Goal: Transaction & Acquisition: Purchase product/service

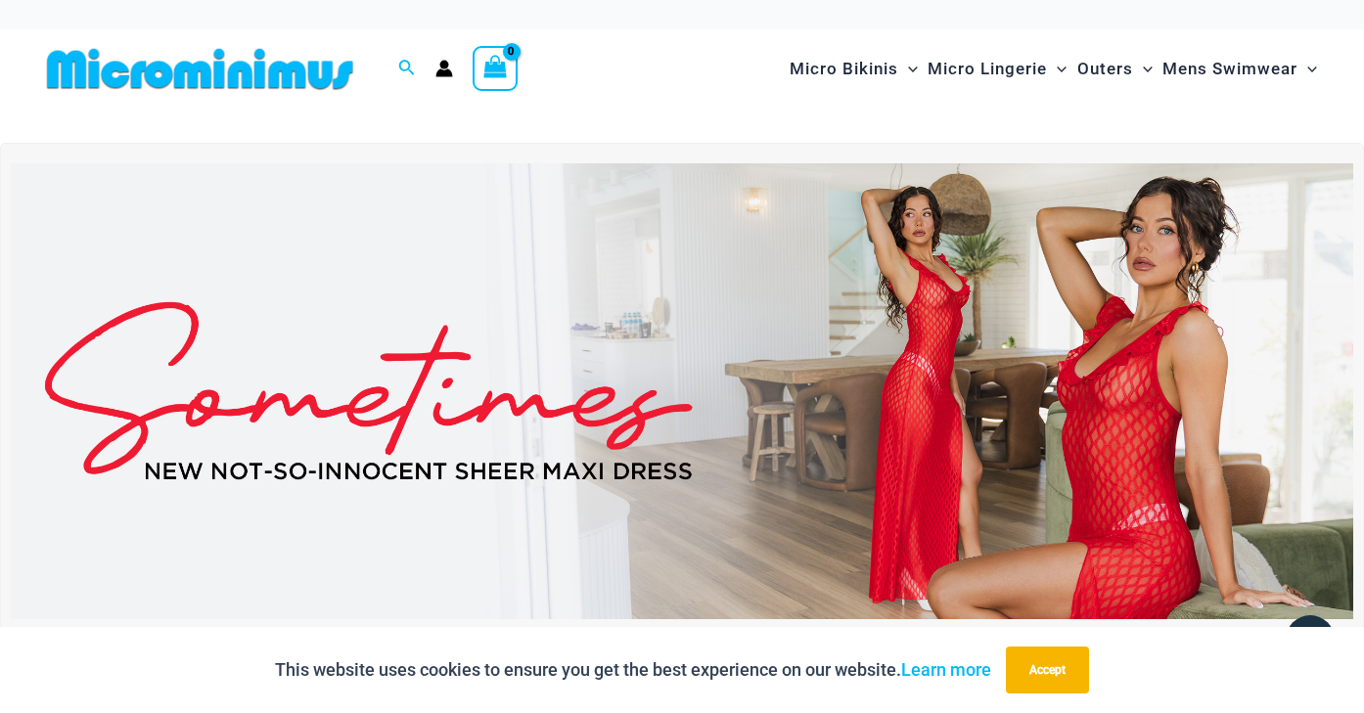
click at [972, 327] on img at bounding box center [682, 391] width 1342 height 456
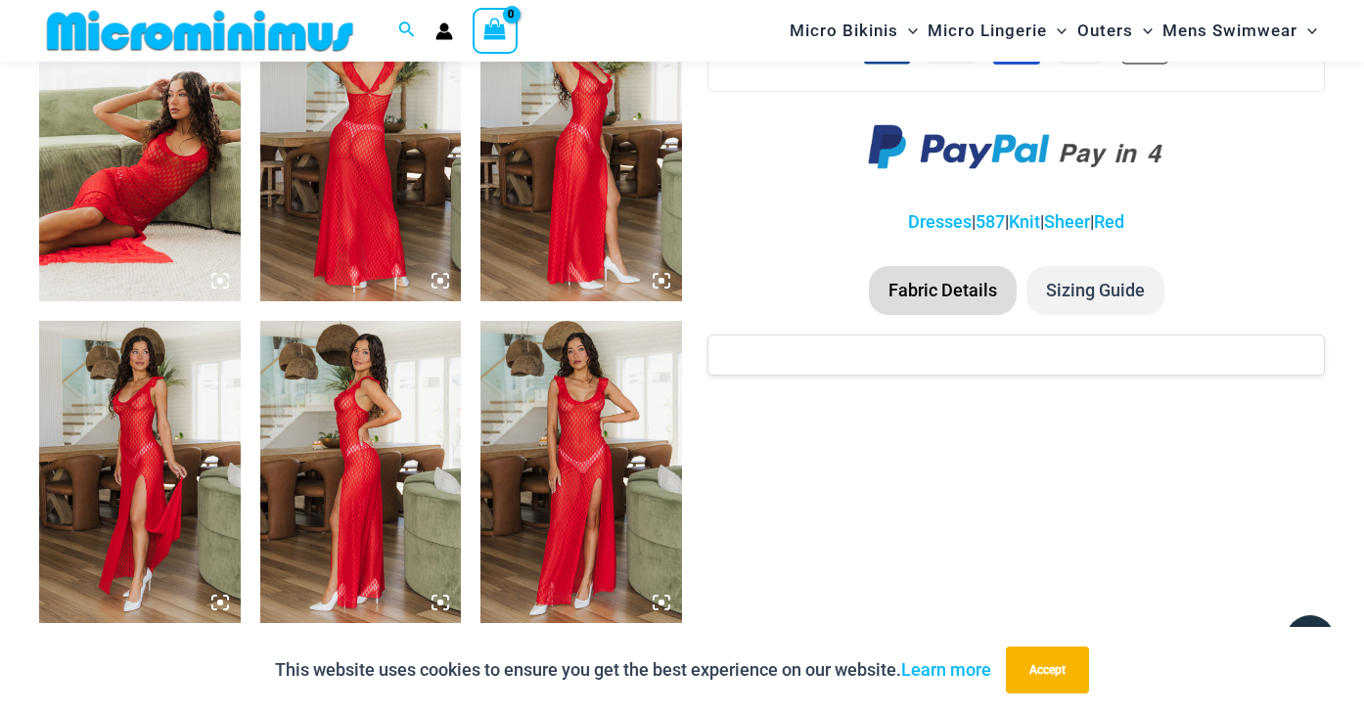
scroll to position [1160, 0]
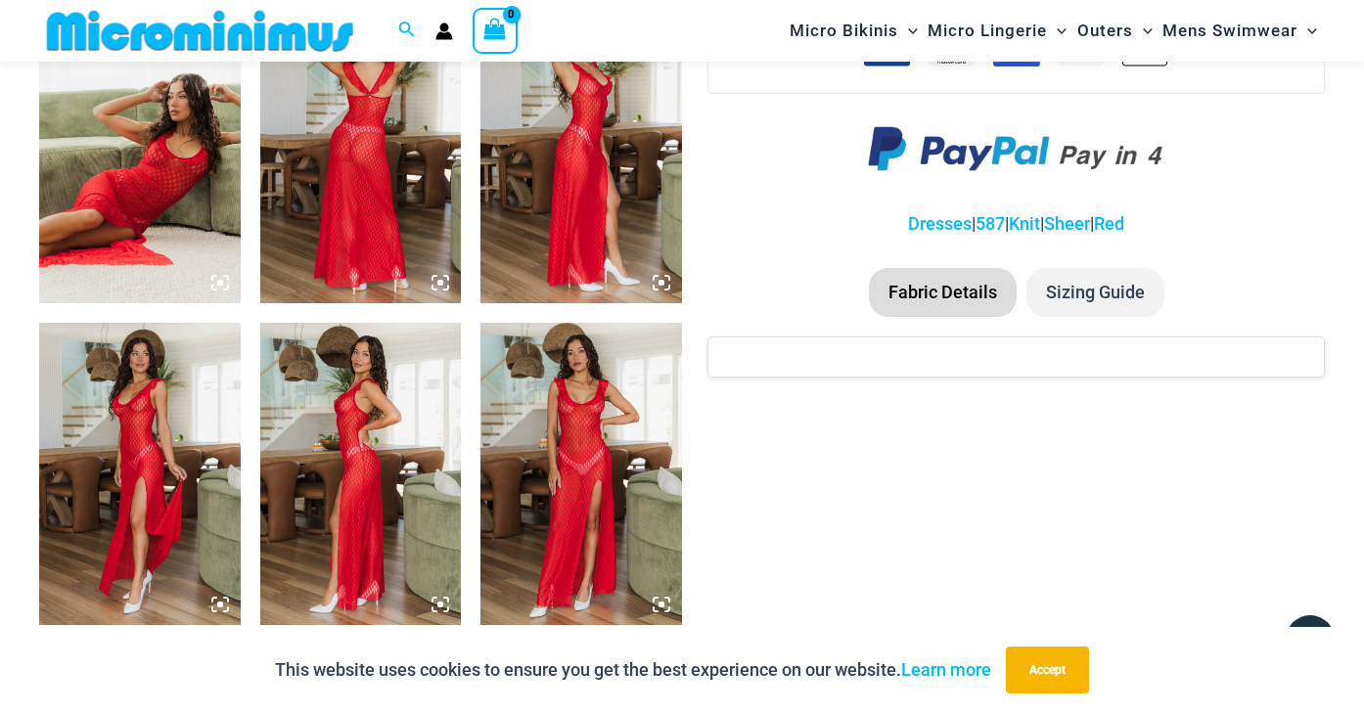
click at [626, 421] on img at bounding box center [581, 473] width 202 height 301
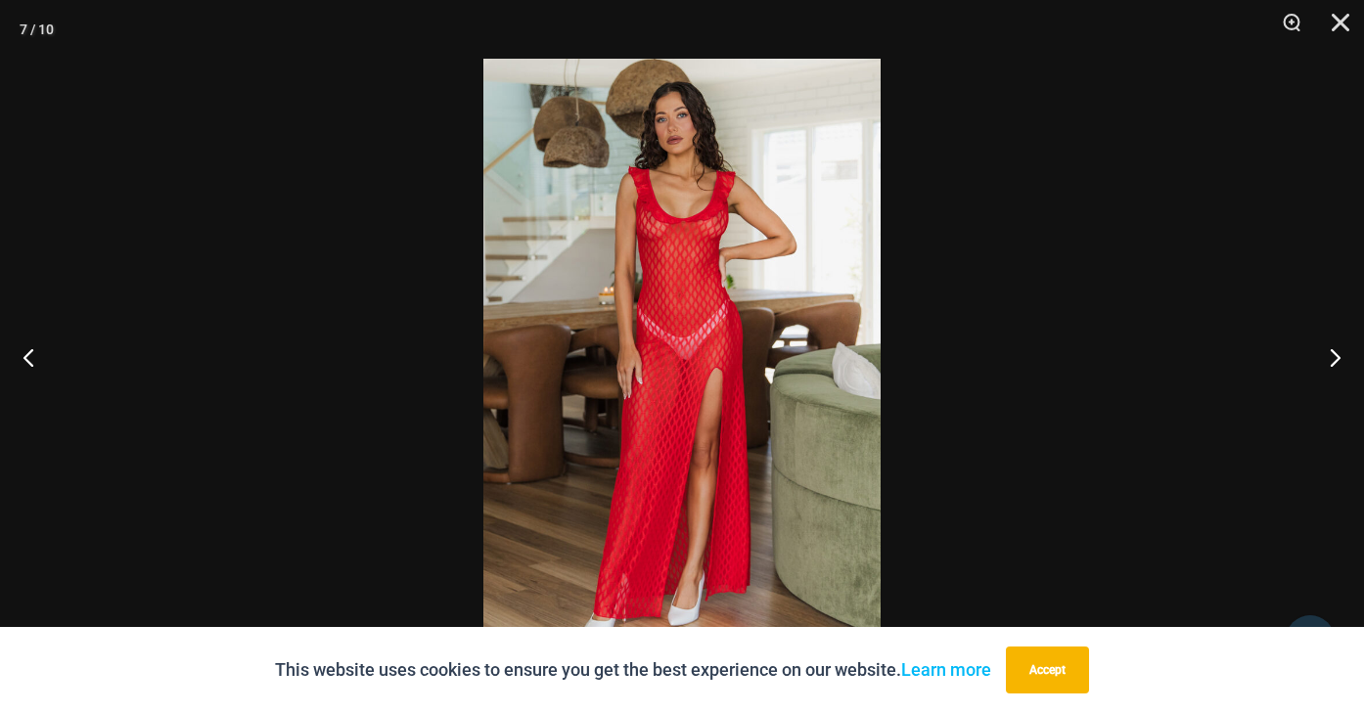
click at [709, 286] on img at bounding box center [681, 357] width 397 height 596
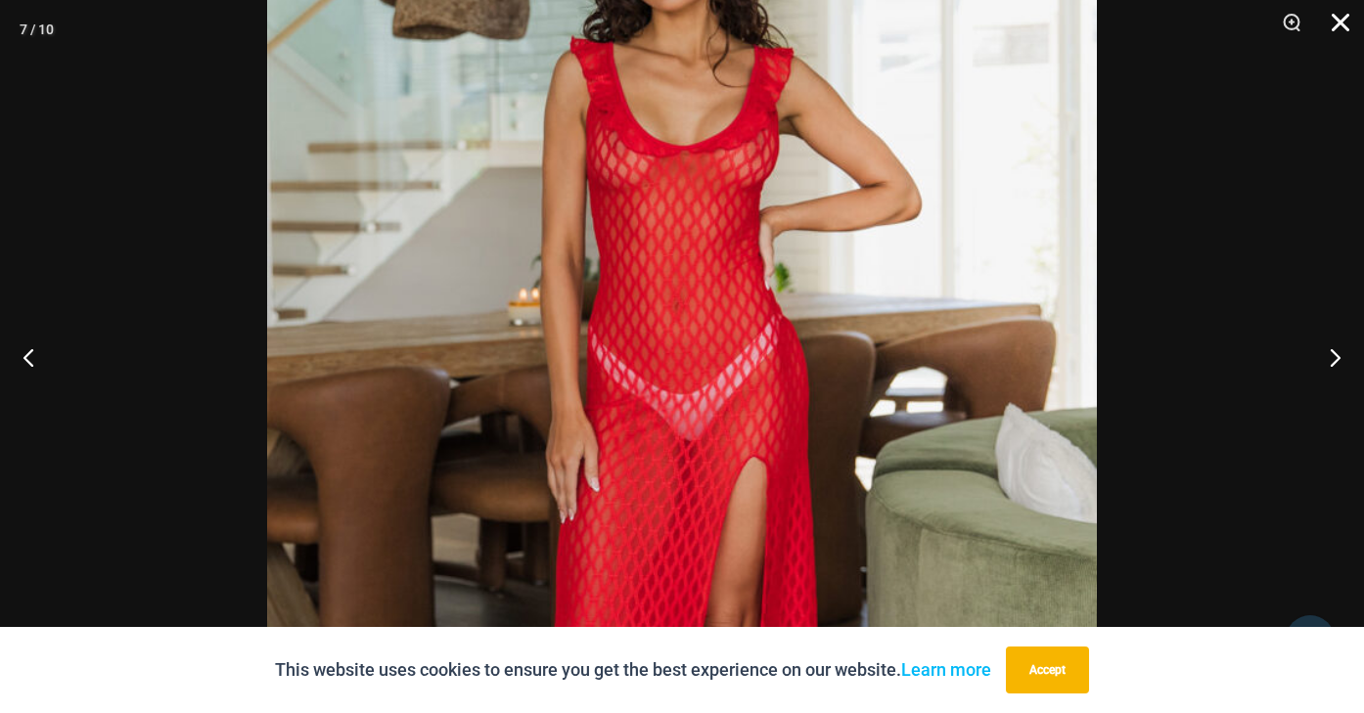
click at [1333, 28] on button "Close" at bounding box center [1333, 29] width 49 height 59
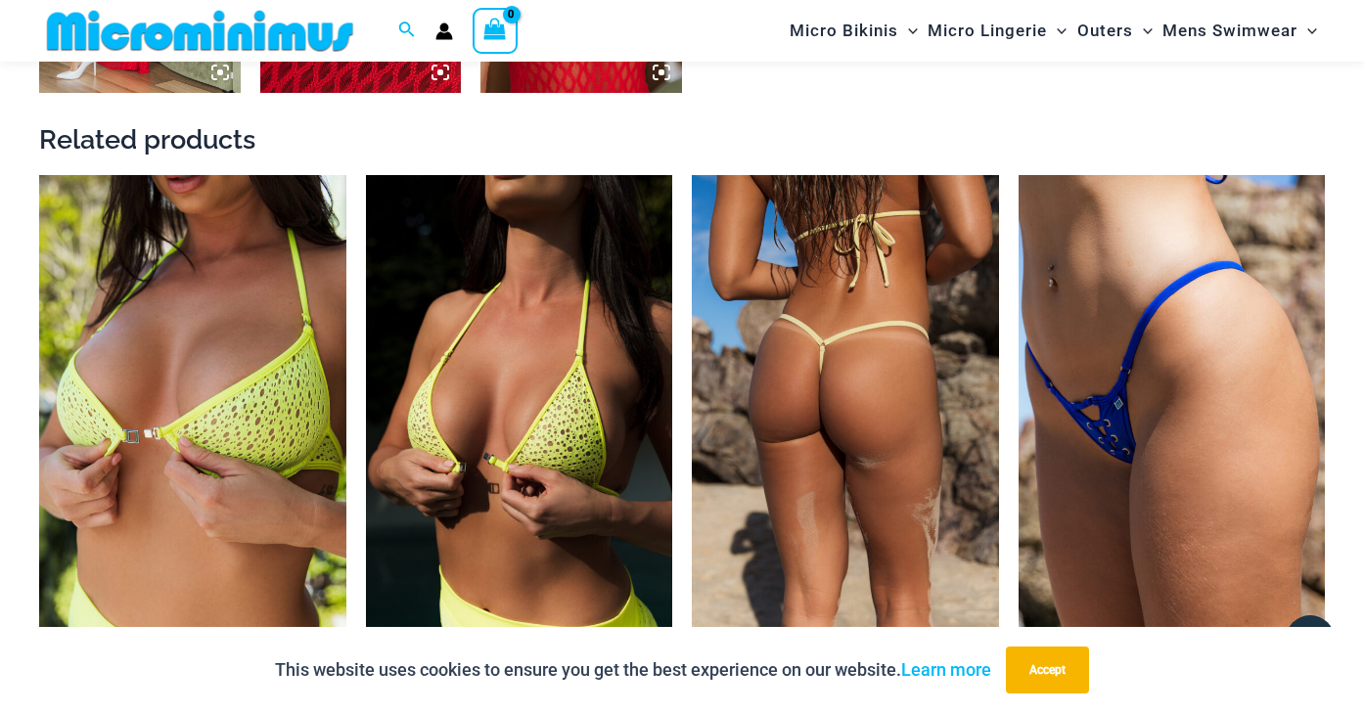
scroll to position [2012, 0]
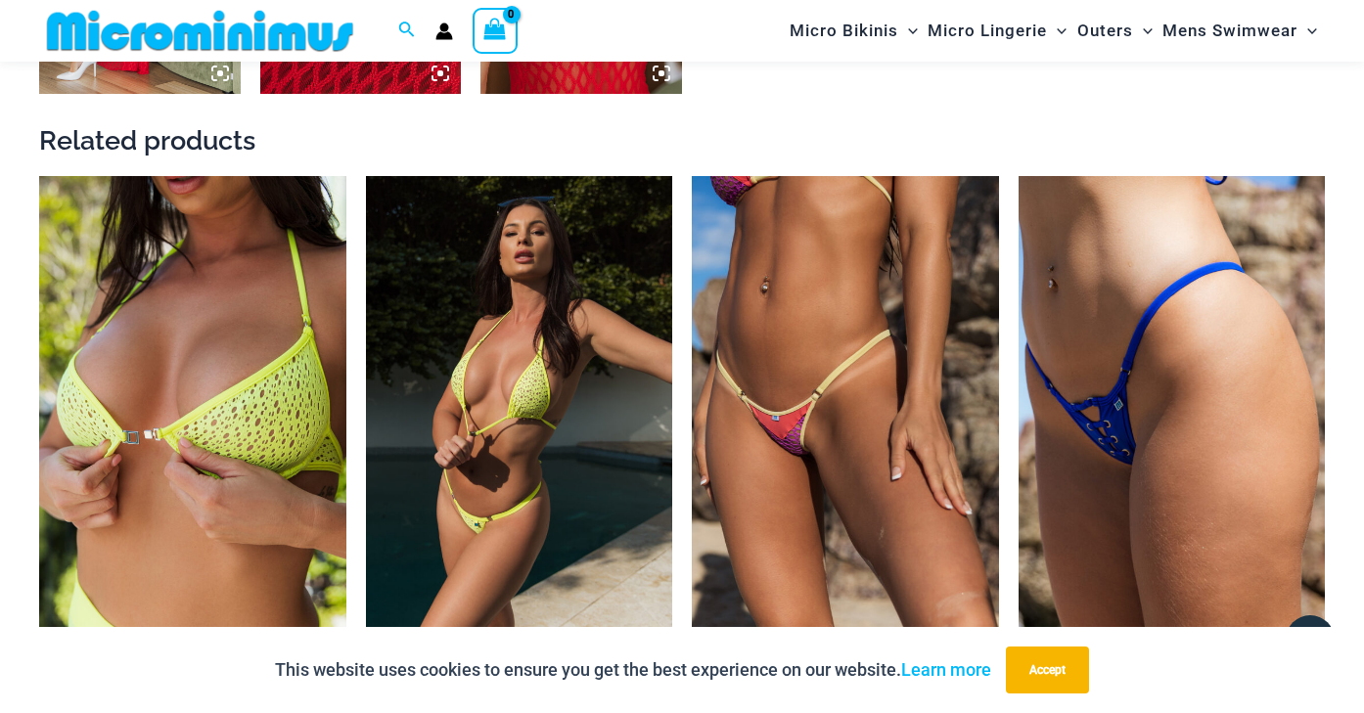
click at [474, 392] on img at bounding box center [519, 406] width 307 height 460
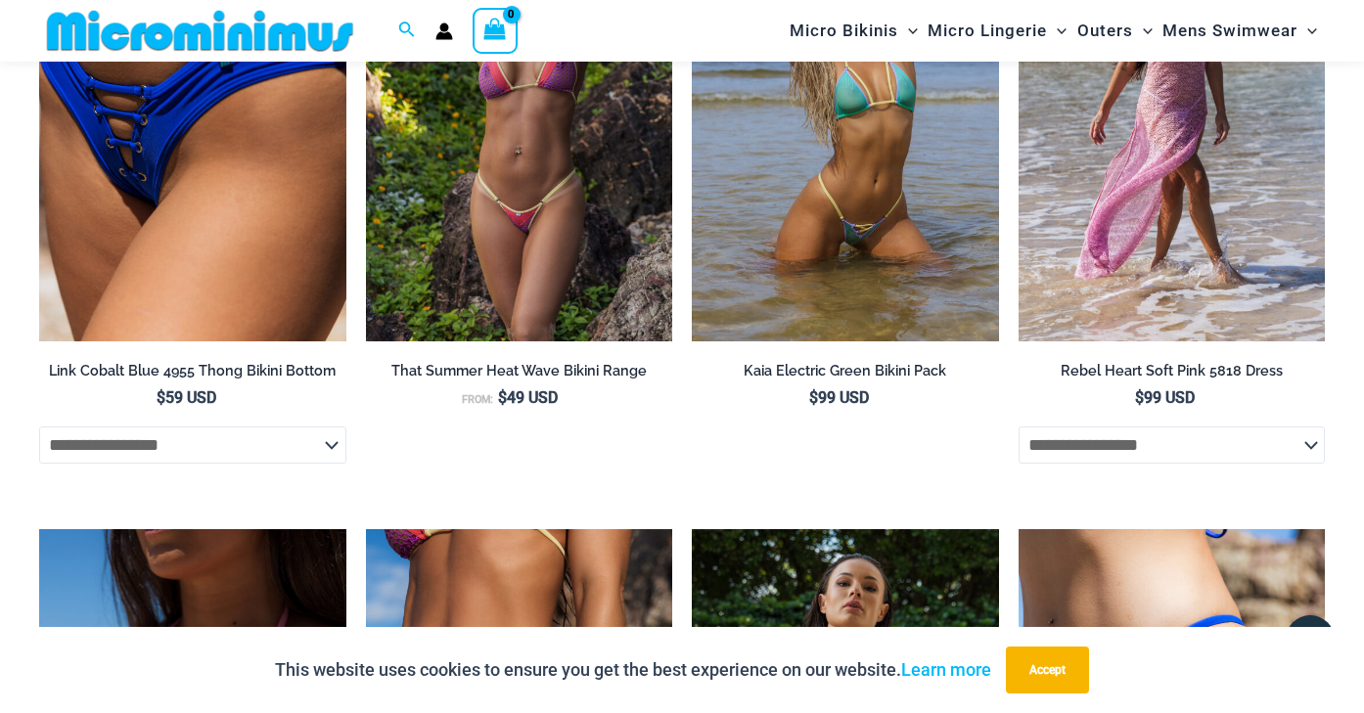
scroll to position [5563, 0]
